Goal: Information Seeking & Learning: Learn about a topic

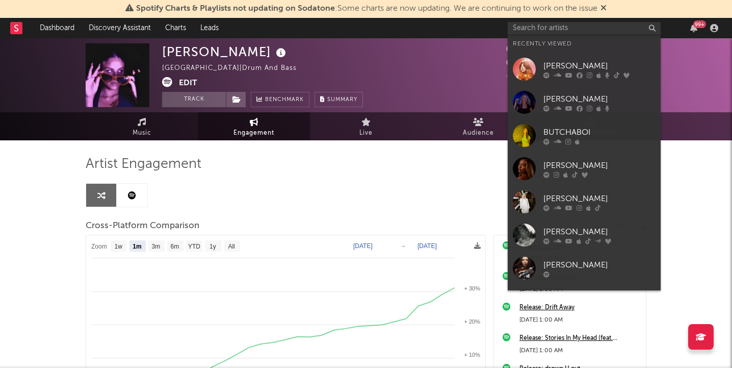
select select "1m"
click at [568, 26] on input "text" at bounding box center [584, 28] width 153 height 13
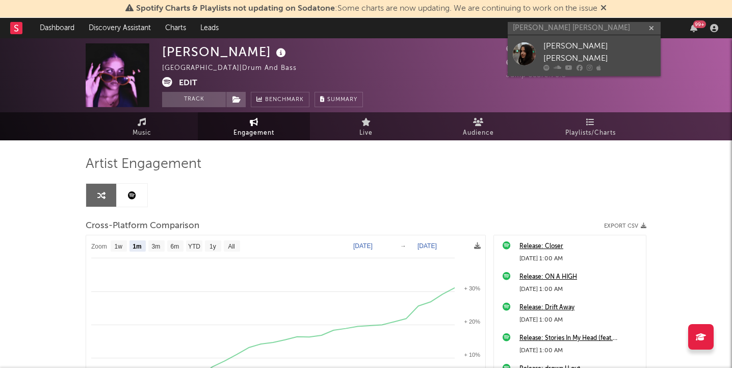
type input "[PERSON_NAME] [PERSON_NAME]"
click at [538, 53] on link "[PERSON_NAME] [PERSON_NAME]" at bounding box center [584, 55] width 153 height 41
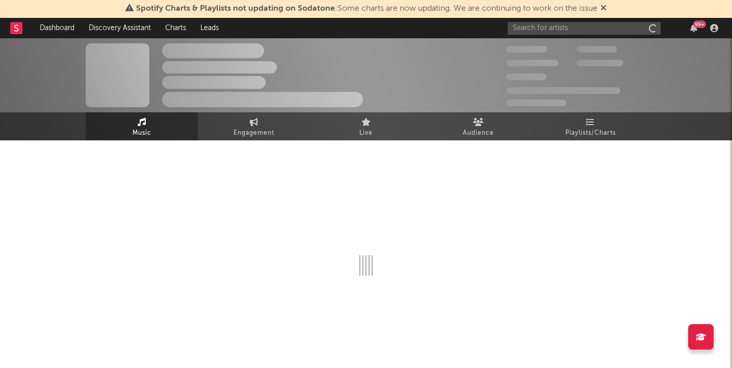
select select "6m"
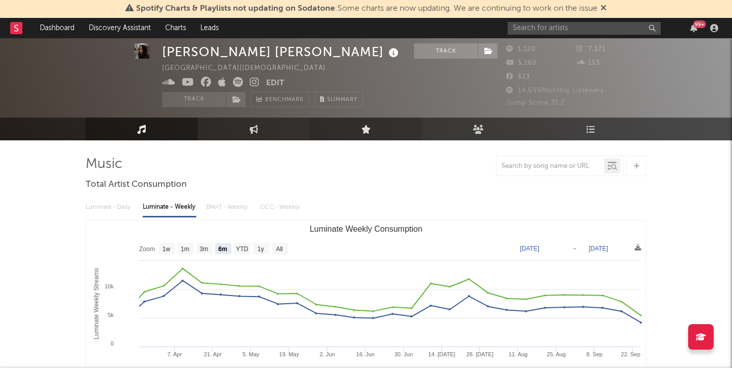
scroll to position [21, 0]
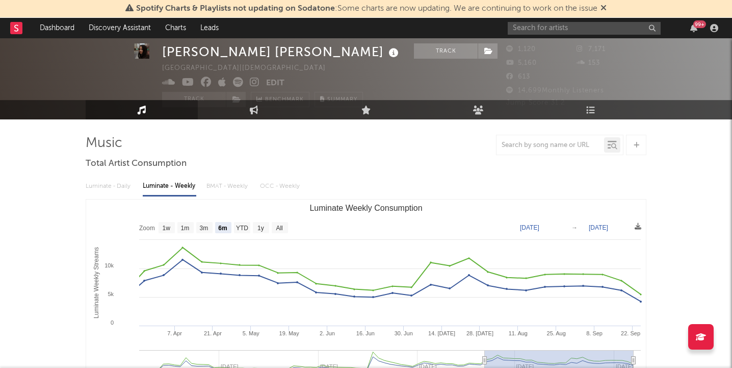
click at [267, 117] on link "Engagement" at bounding box center [254, 109] width 112 height 19
select select "1w"
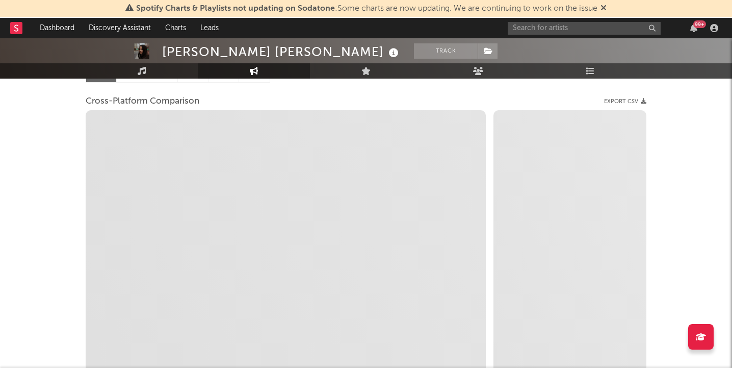
scroll to position [125, 0]
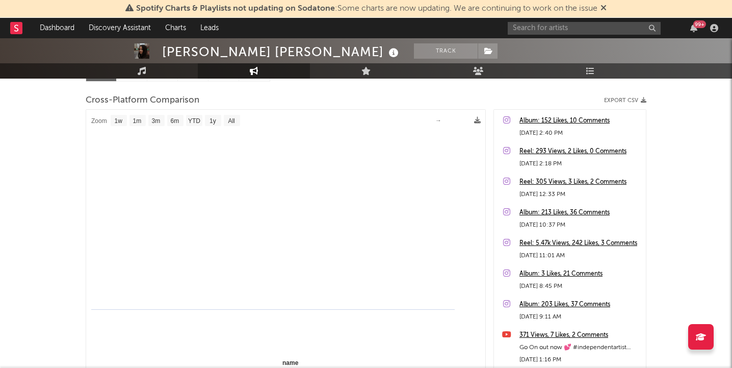
select select "1m"
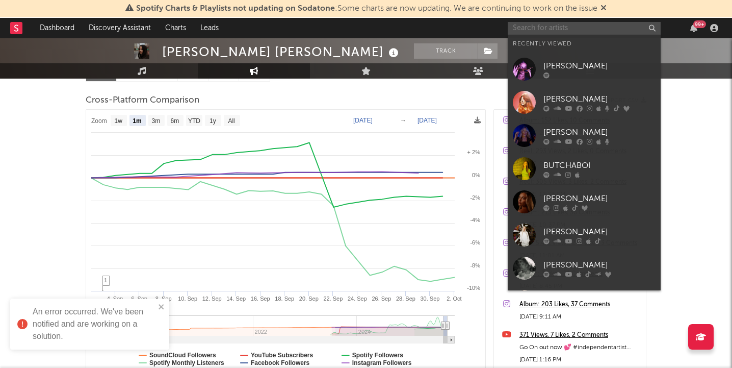
click at [551, 25] on input "text" at bounding box center [584, 28] width 153 height 13
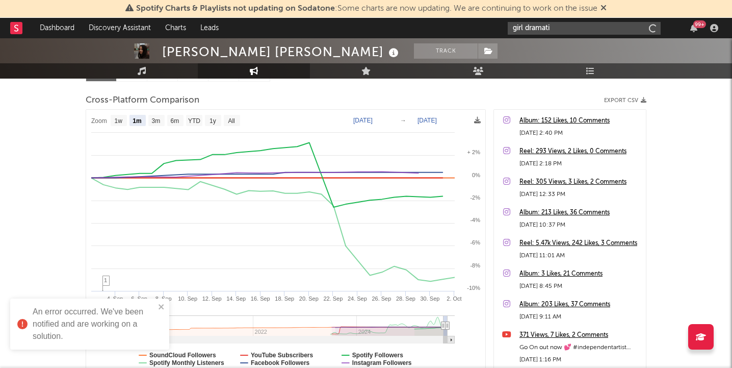
type input "girl dramatic"
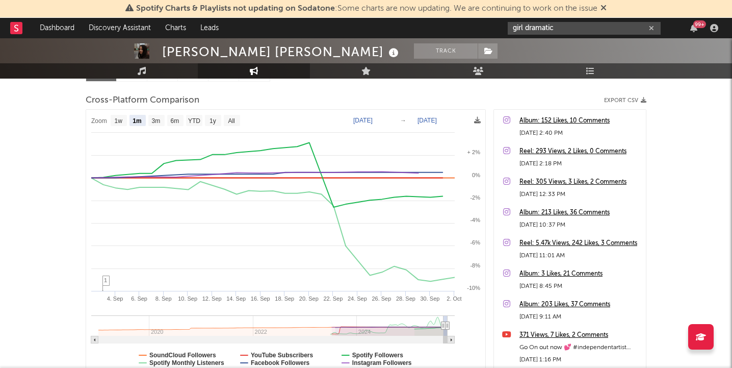
scroll to position [0, 0]
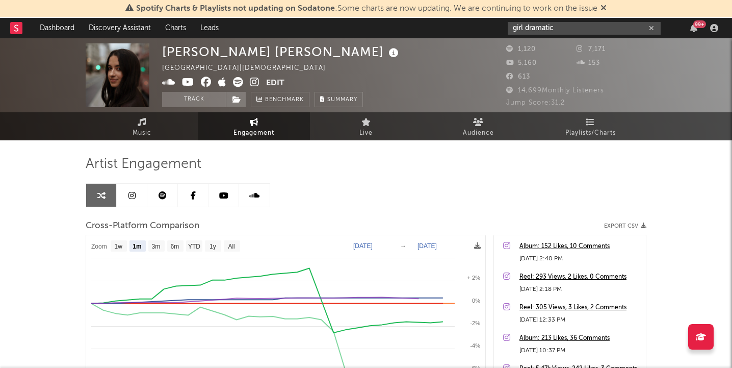
click at [567, 23] on input "girl dramatic" at bounding box center [584, 28] width 153 height 13
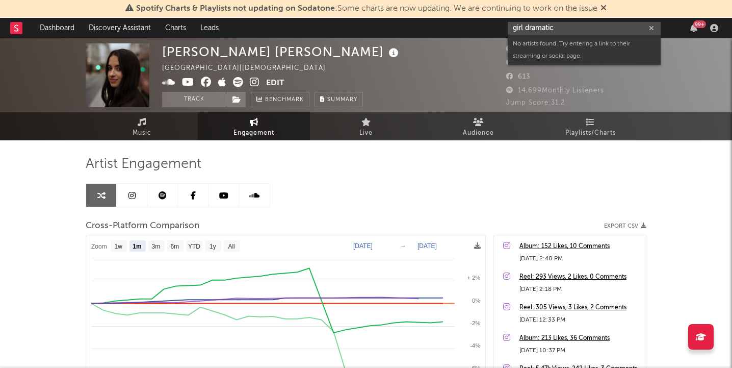
click at [565, 29] on input "girl dramatic" at bounding box center [584, 28] width 153 height 13
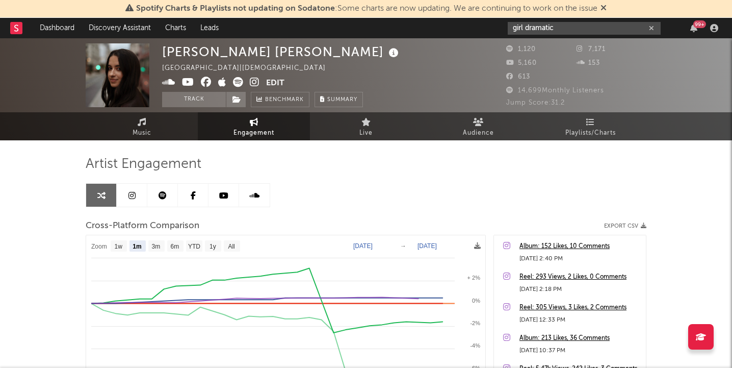
drag, startPoint x: 565, startPoint y: 29, endPoint x: 484, endPoint y: 28, distance: 81.6
click at [484, 28] on nav "Dashboard Discovery Assistant Charts Leads girl dramatic 99 +" at bounding box center [366, 28] width 732 height 20
type input "g"
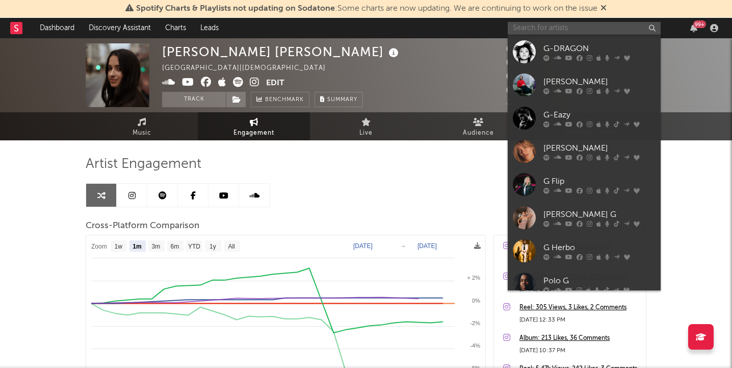
click at [551, 33] on input "text" at bounding box center [584, 28] width 153 height 13
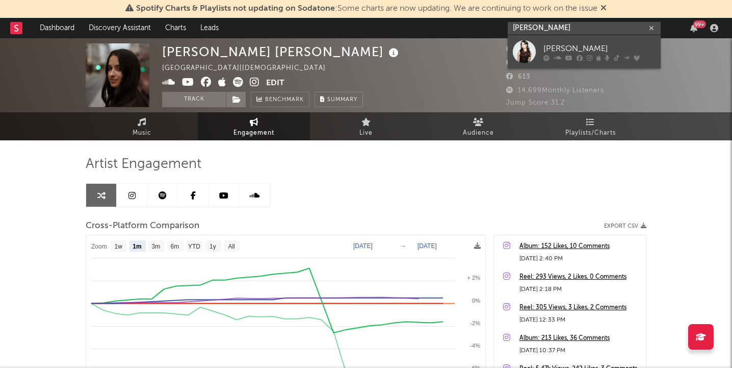
type input "[PERSON_NAME]"
click at [583, 55] on div at bounding box center [600, 58] width 112 height 6
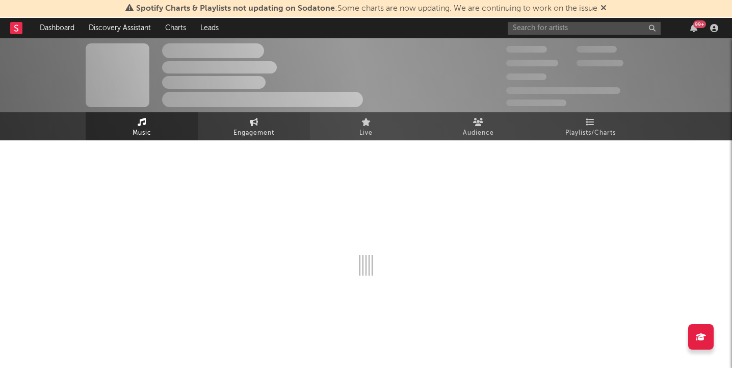
click at [243, 112] on link "Engagement" at bounding box center [254, 126] width 112 height 28
select select "1w"
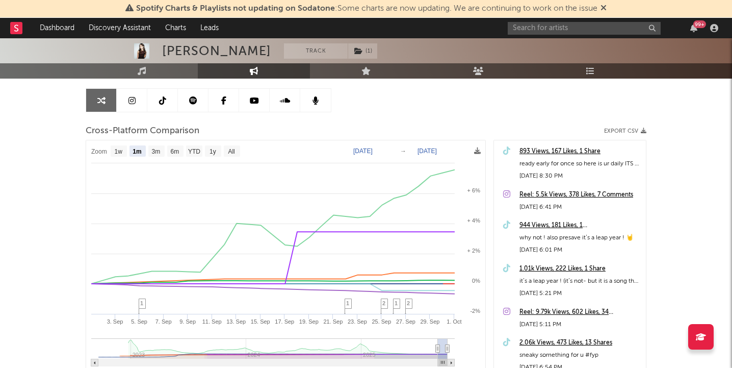
scroll to position [122, 0]
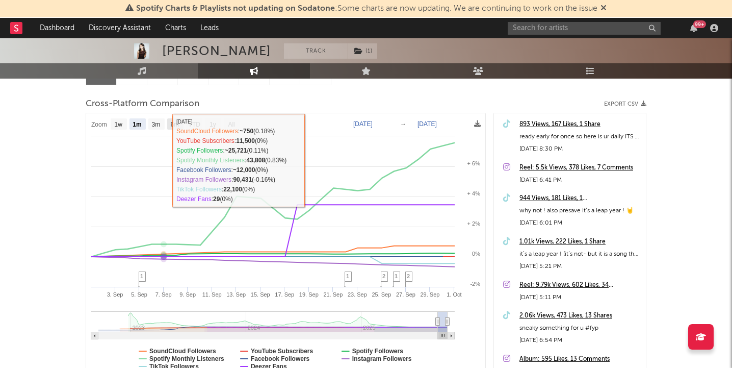
click at [174, 123] on text "6m" at bounding box center [175, 124] width 9 height 7
select select "6m"
type input "[DATE]"
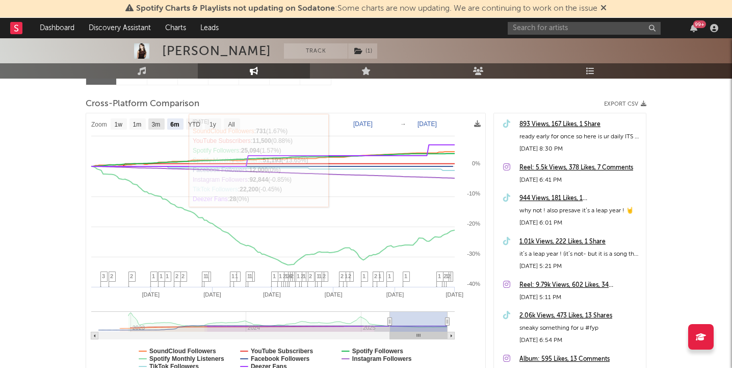
click at [160, 123] on text "3m" at bounding box center [156, 124] width 9 height 7
select select "3m"
type input "[DATE]"
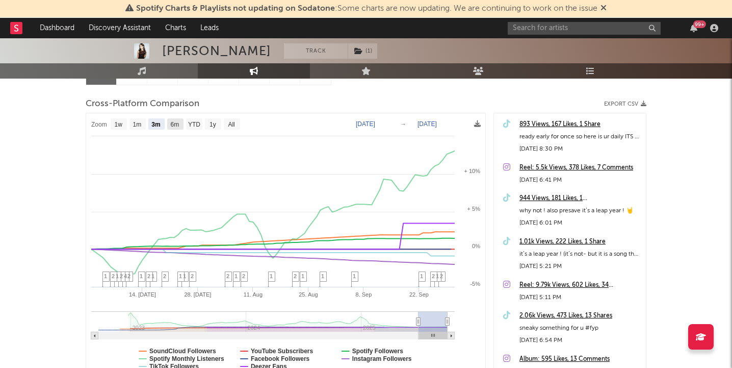
click at [178, 126] on text "6m" at bounding box center [175, 124] width 9 height 7
select select "6m"
type input "[DATE]"
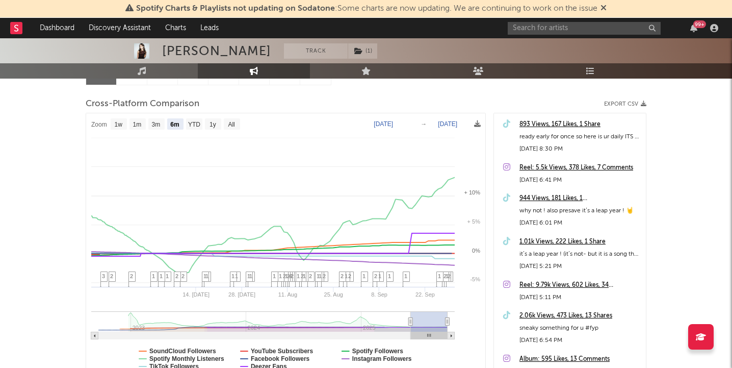
select select "6m"
